Goal: Information Seeking & Learning: Learn about a topic

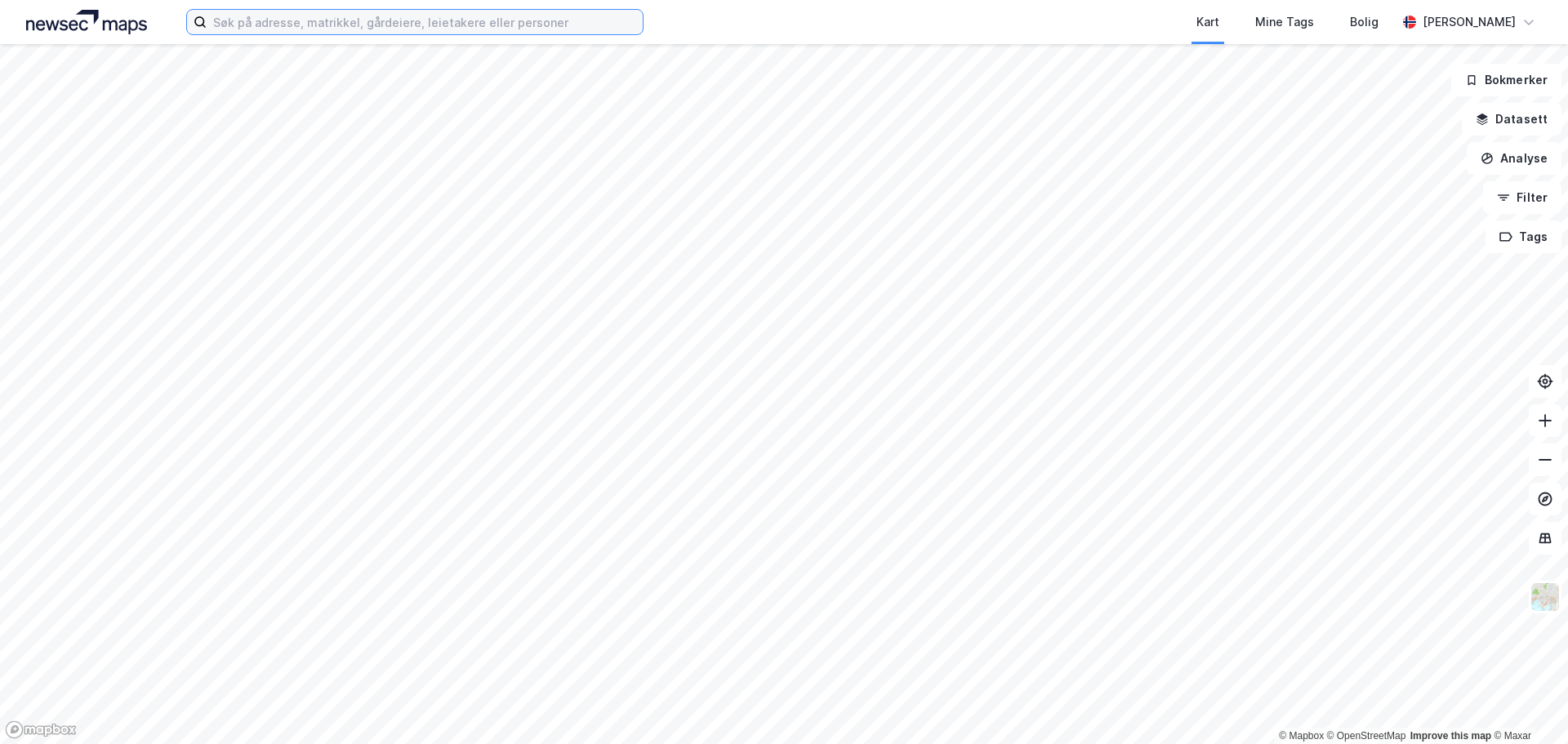
click at [329, 24] on input at bounding box center [424, 22] width 436 height 24
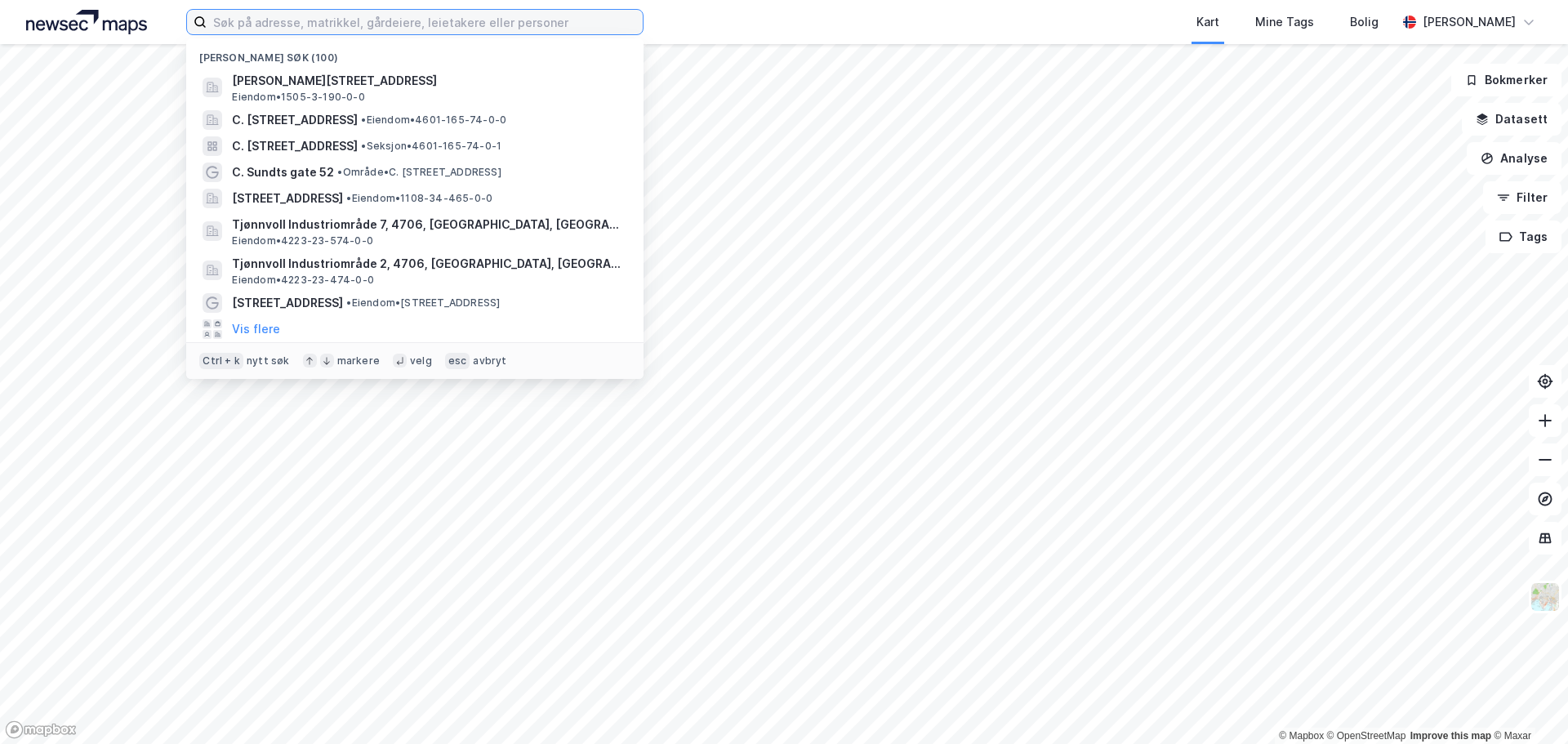
click at [332, 25] on input at bounding box center [424, 22] width 436 height 24
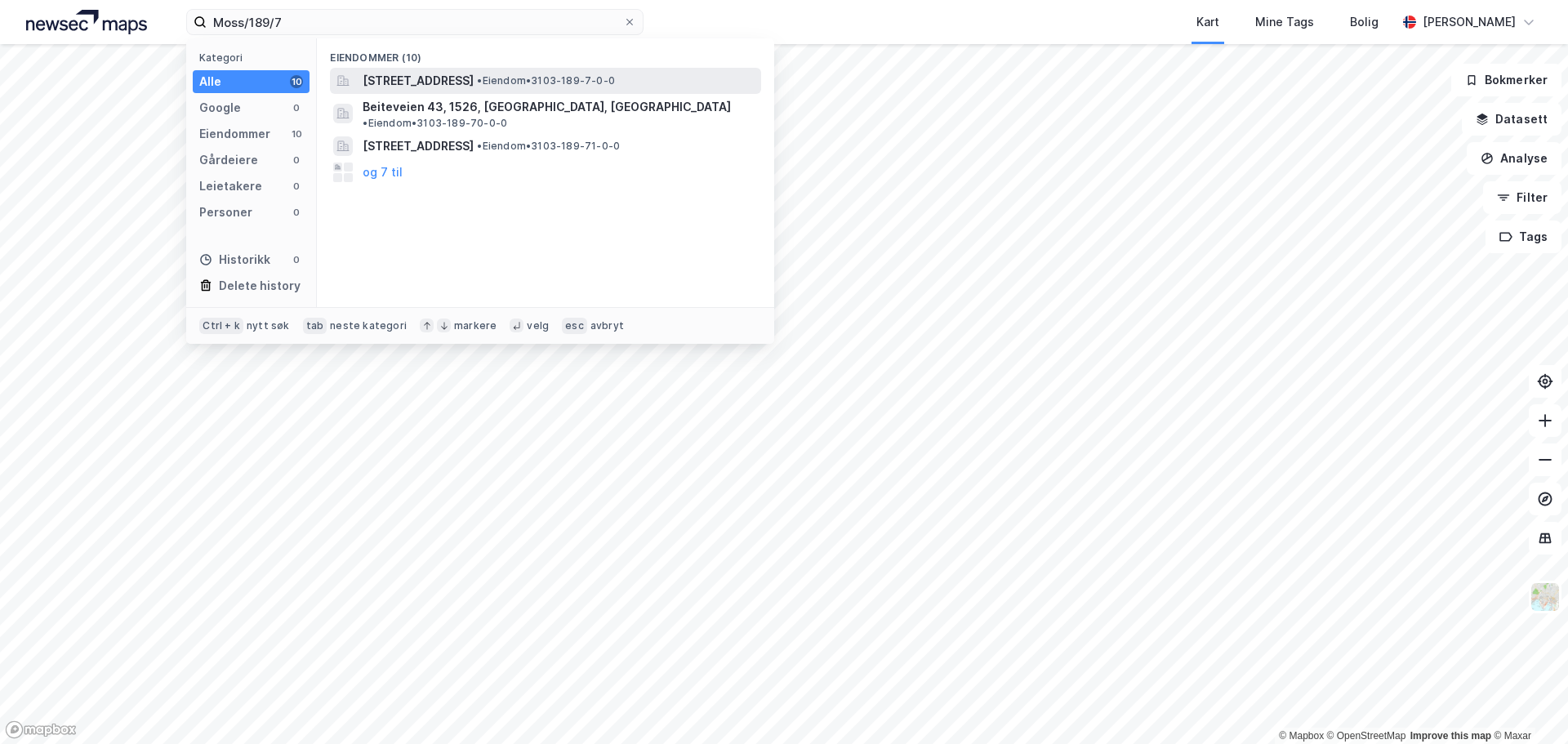
click at [571, 74] on span "• Eiendom • 3103-189-7-0-0" at bounding box center [546, 81] width 138 height 13
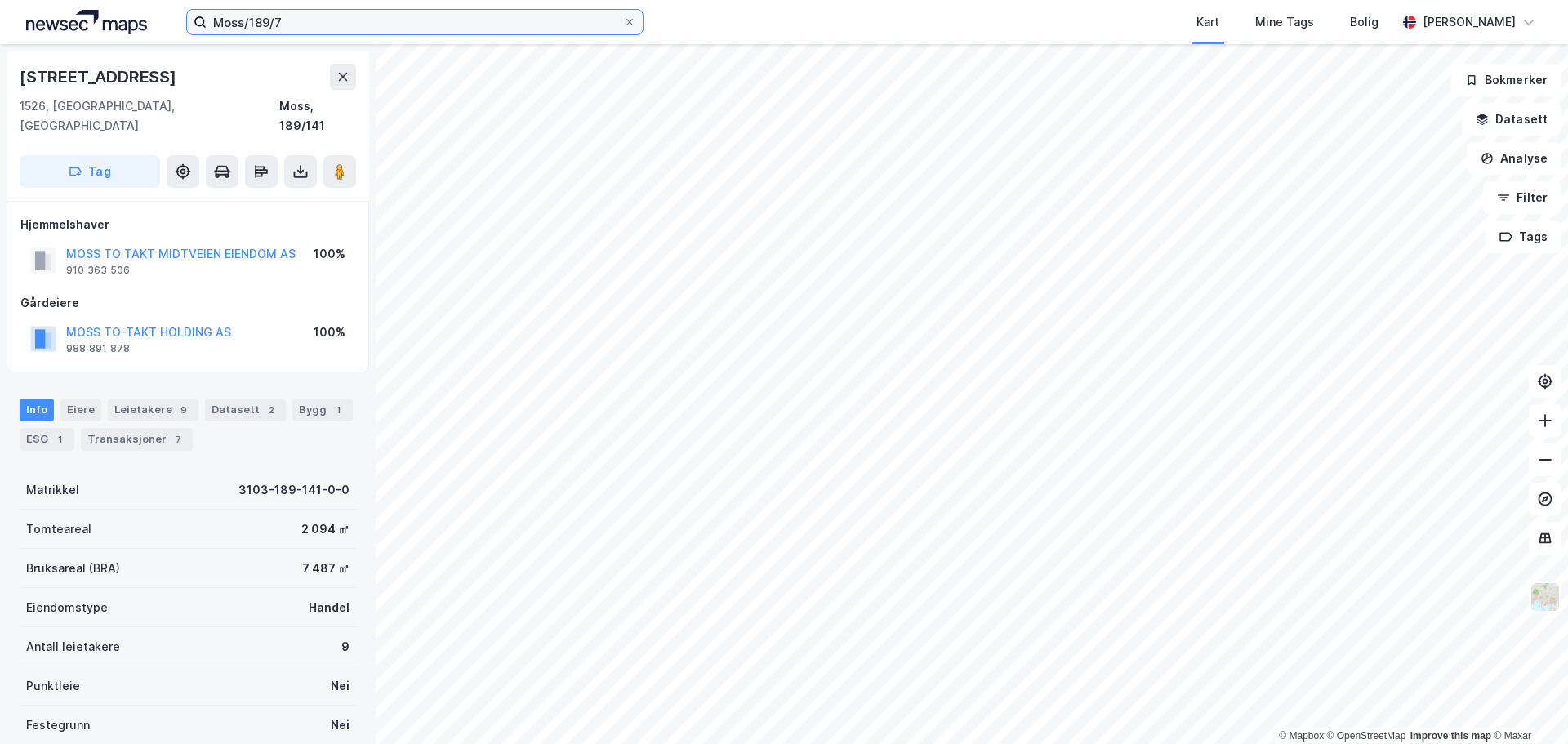
click at [291, 22] on input "Moss/189/7" at bounding box center [415, 22] width 416 height 24
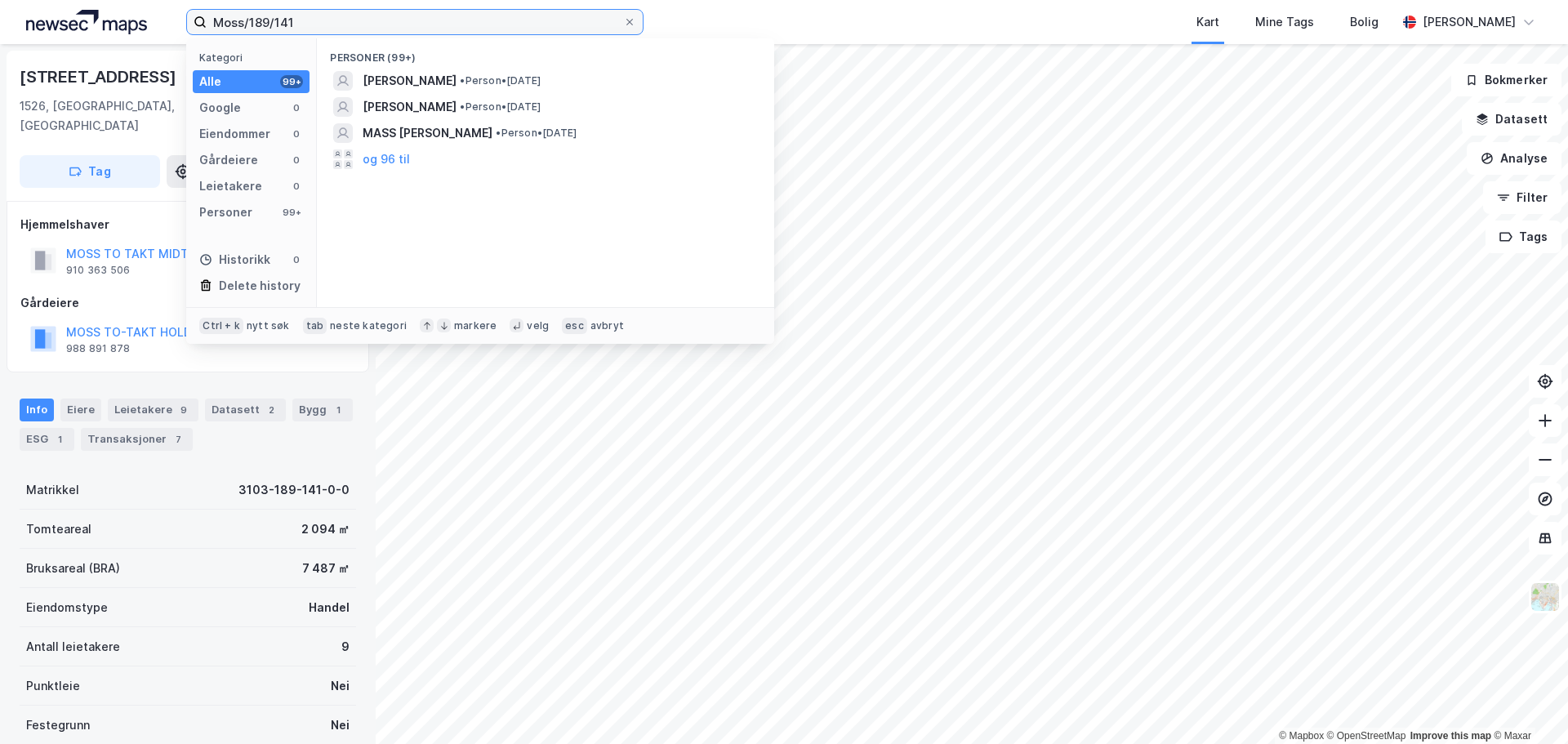
type input "Moss/189/141"
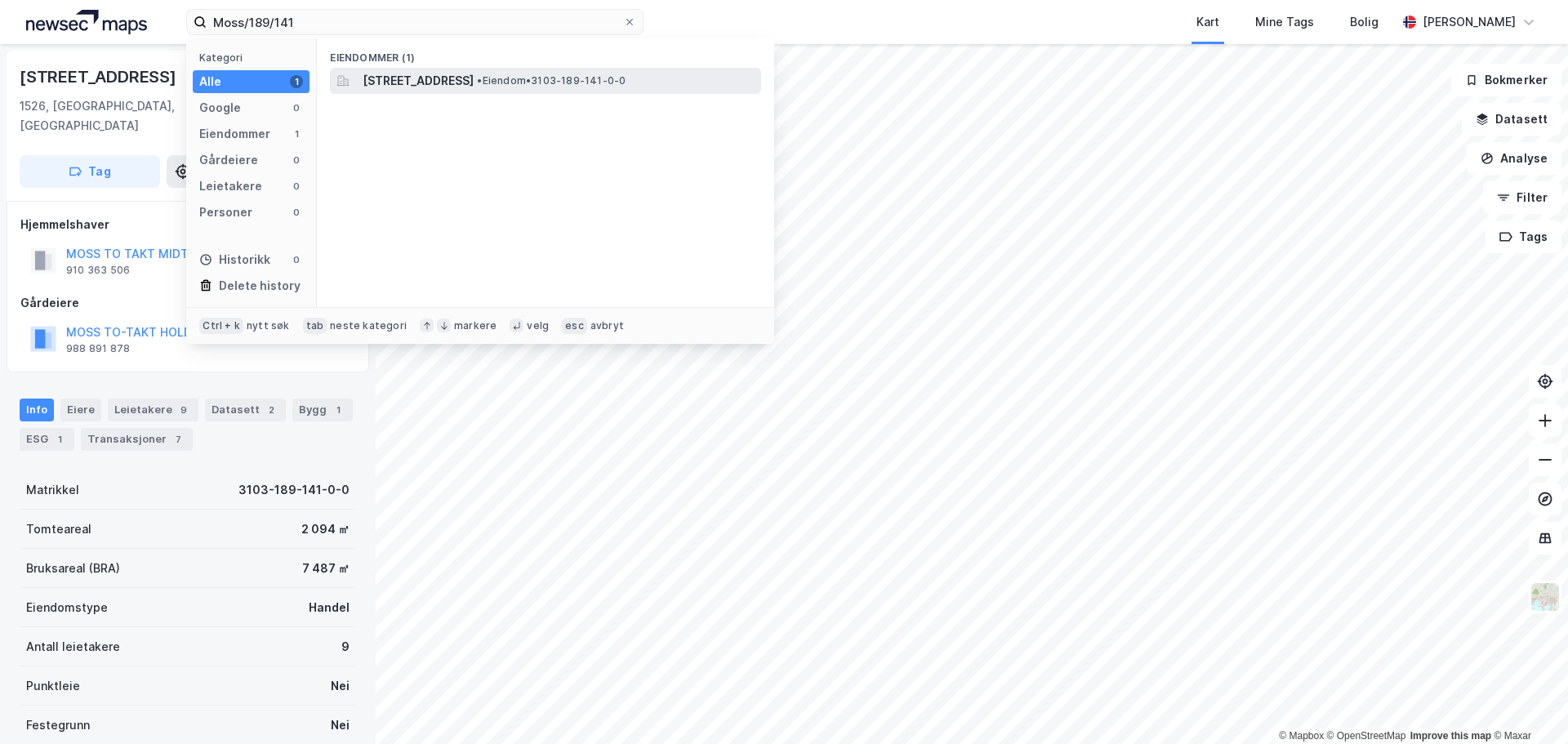
click at [474, 83] on span "[STREET_ADDRESS]" at bounding box center [418, 80] width 111 height 20
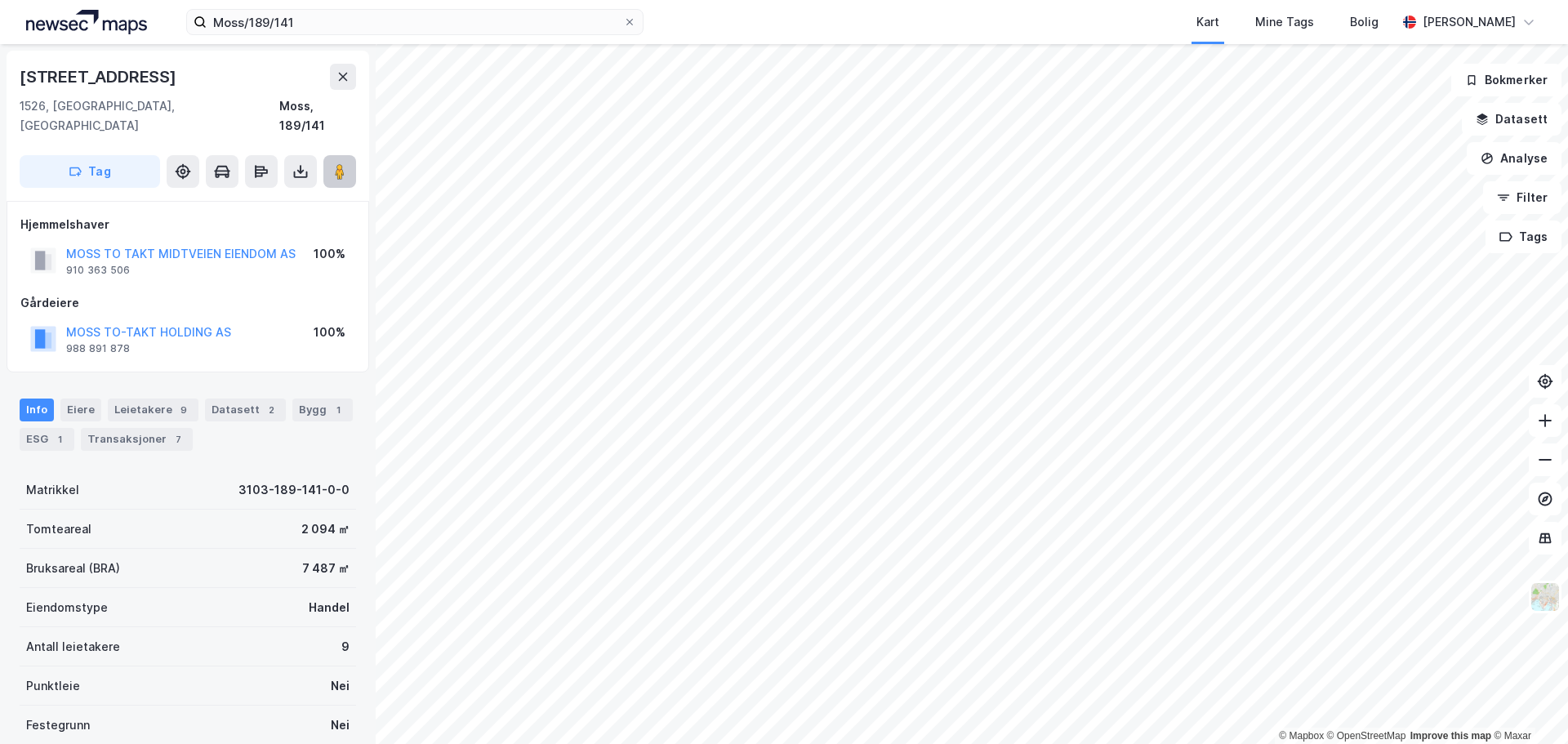
click at [345, 163] on image at bounding box center [339, 170] width 9 height 16
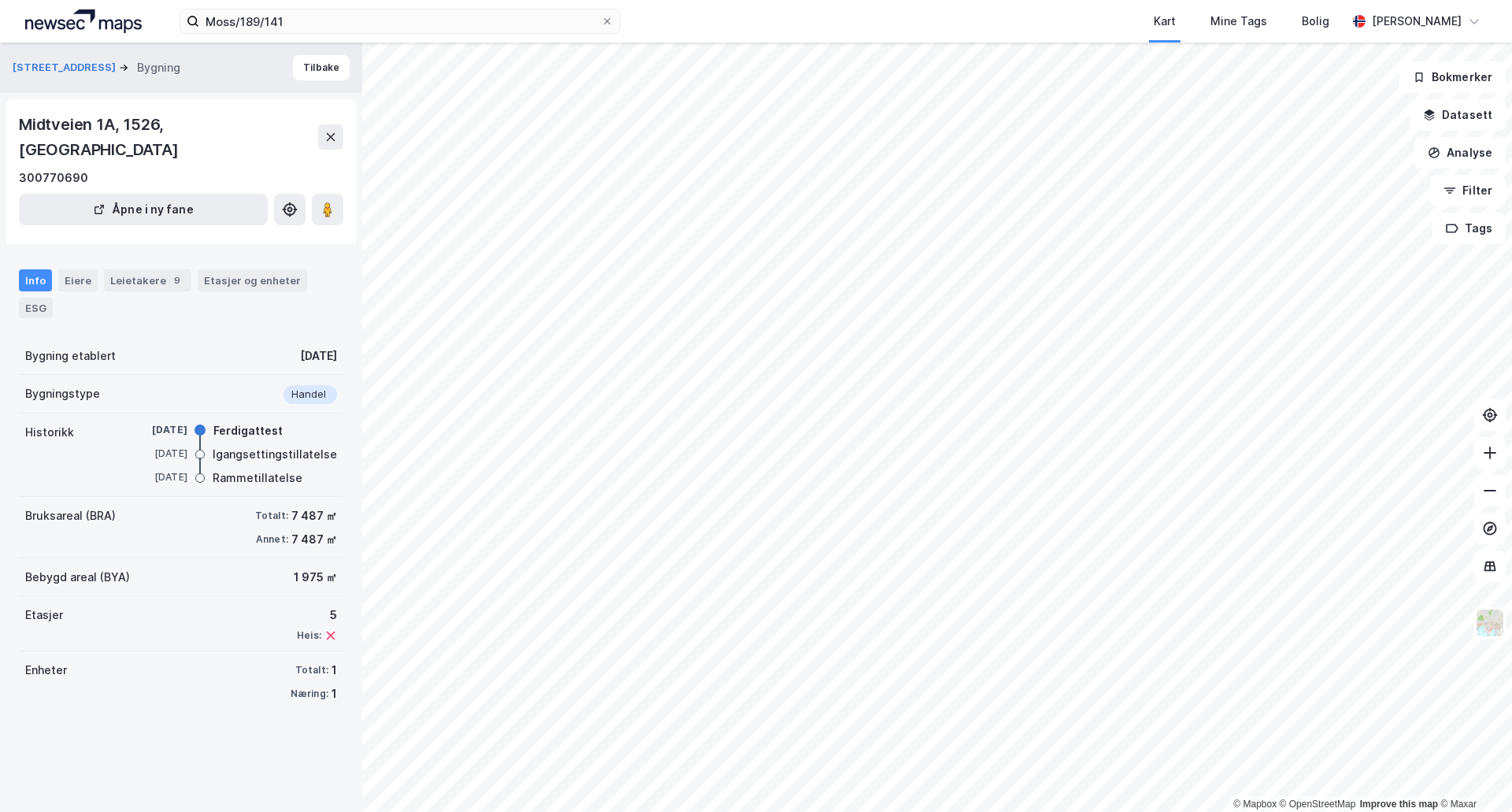
click at [222, 337] on div "Bygning etablert [DATE]" at bounding box center [181, 356] width 324 height 38
click at [310, 69] on button "Tilbake" at bounding box center [321, 68] width 56 height 25
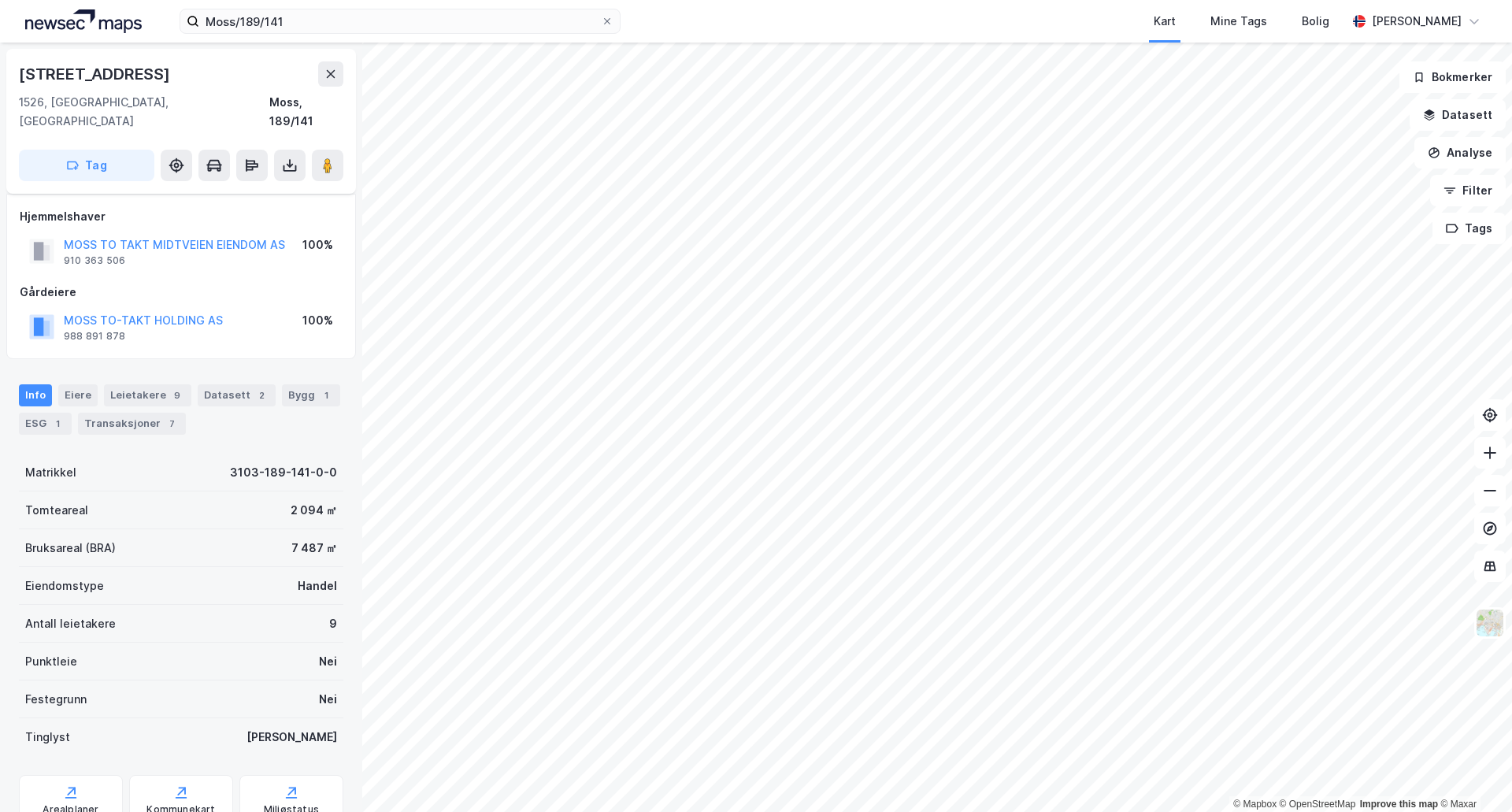
scroll to position [45, 0]
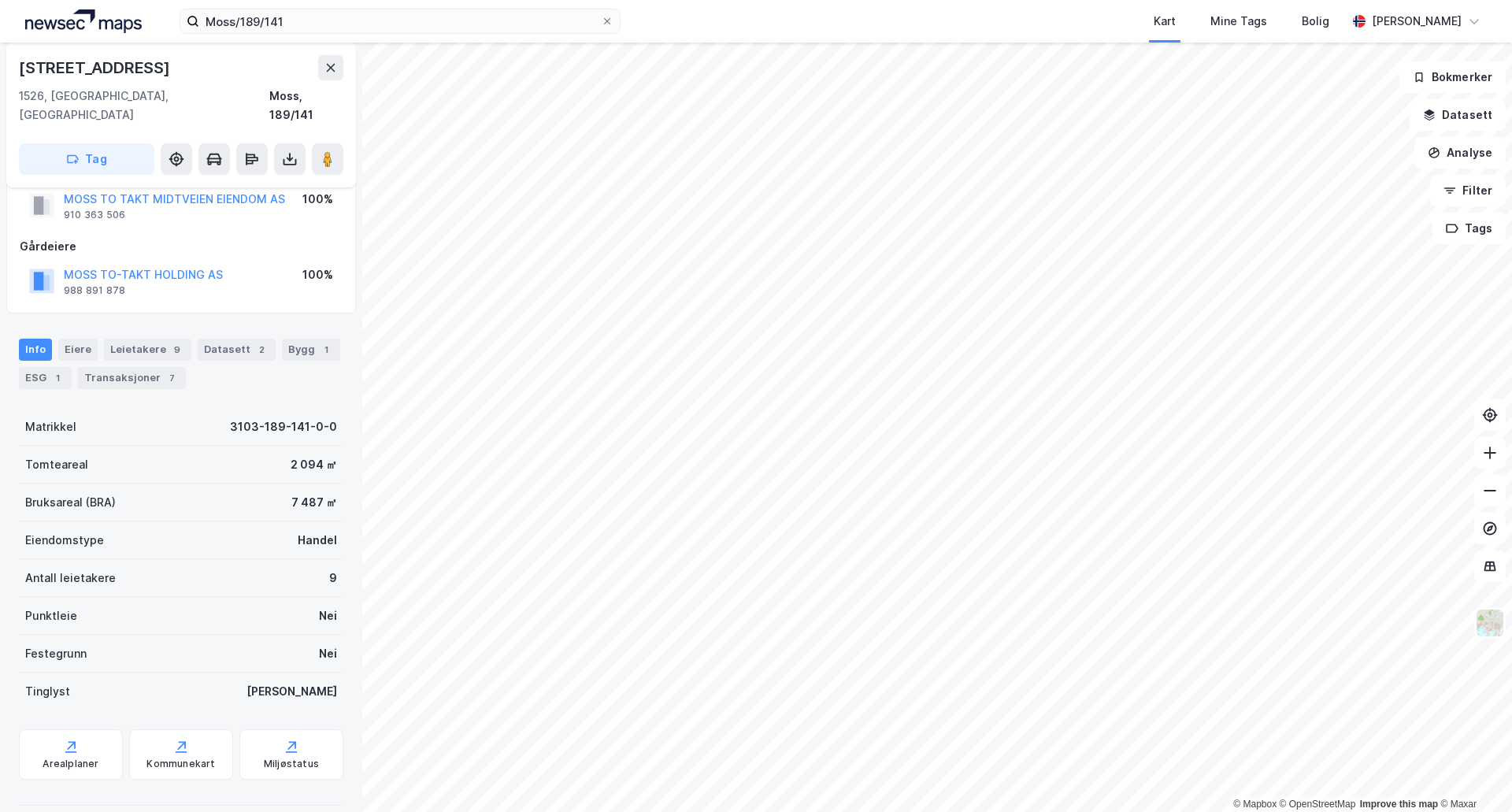
click at [254, 292] on div "Hjemmelshaver MOSS TO TAKT MIDTVEIEN EIENDOM AS 910 363 506 100% Gårdeiere MOSS…" at bounding box center [181, 231] width 350 height 165
click at [131, 367] on div "Transaksjoner 7" at bounding box center [132, 378] width 108 height 22
